Goal: Find specific page/section: Find specific page/section

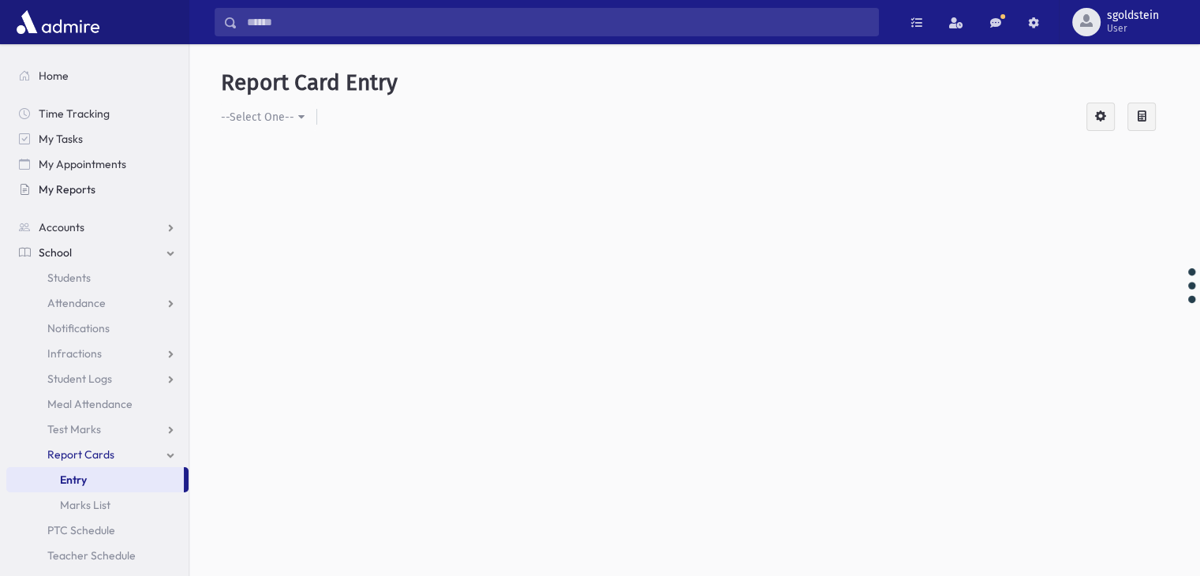
click at [77, 181] on link "My Reports" at bounding box center [97, 189] width 182 height 25
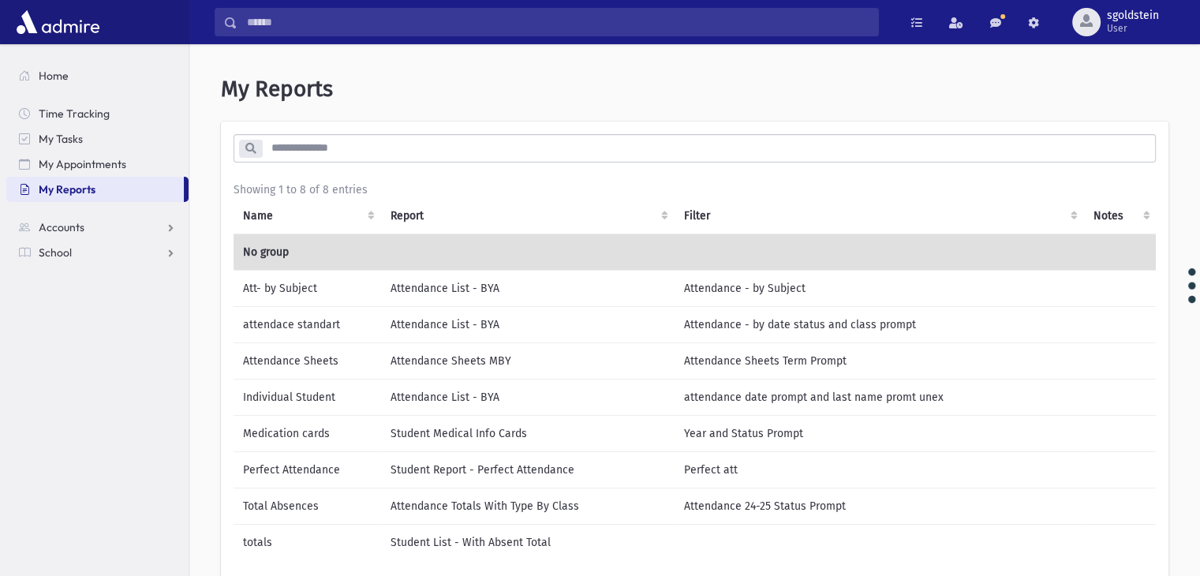
drag, startPoint x: 391, startPoint y: 428, endPoint x: 540, endPoint y: 429, distance: 148.3
click at [538, 429] on td "Student Medical Info Cards" at bounding box center [528, 433] width 294 height 36
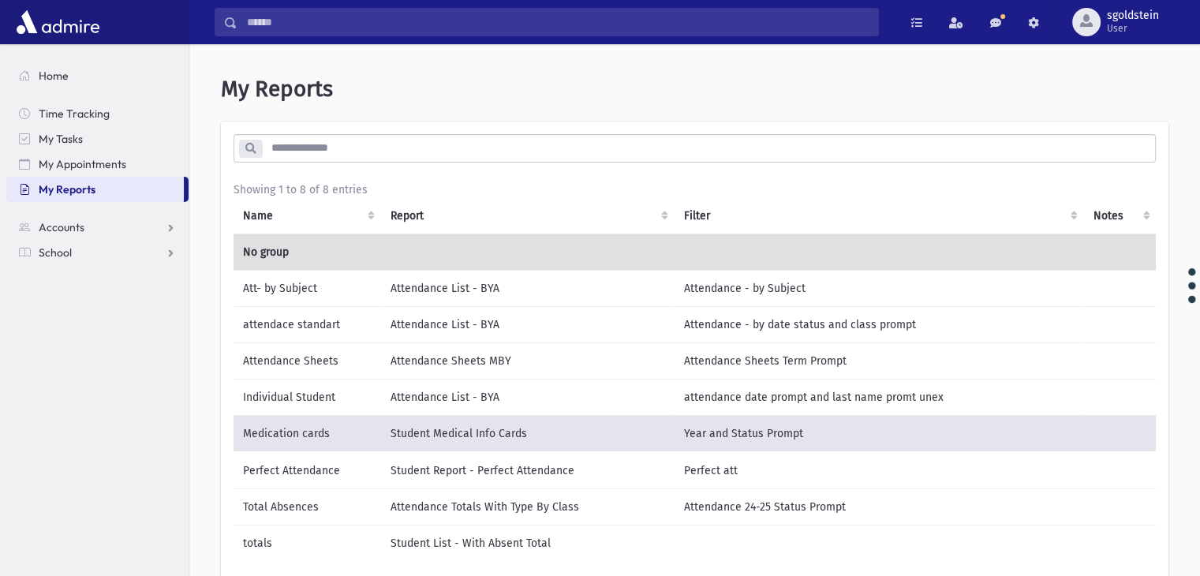
copy td "Student Medical Info Cards"
click at [682, 428] on td "Year and Status Prompt" at bounding box center [879, 433] width 409 height 37
drag, startPoint x: 681, startPoint y: 428, endPoint x: 825, endPoint y: 429, distance: 143.6
click at [825, 429] on td "Year and Status Prompt" at bounding box center [879, 433] width 409 height 37
copy td "Year and Status Prompt"
